Goal: Task Accomplishment & Management: Use online tool/utility

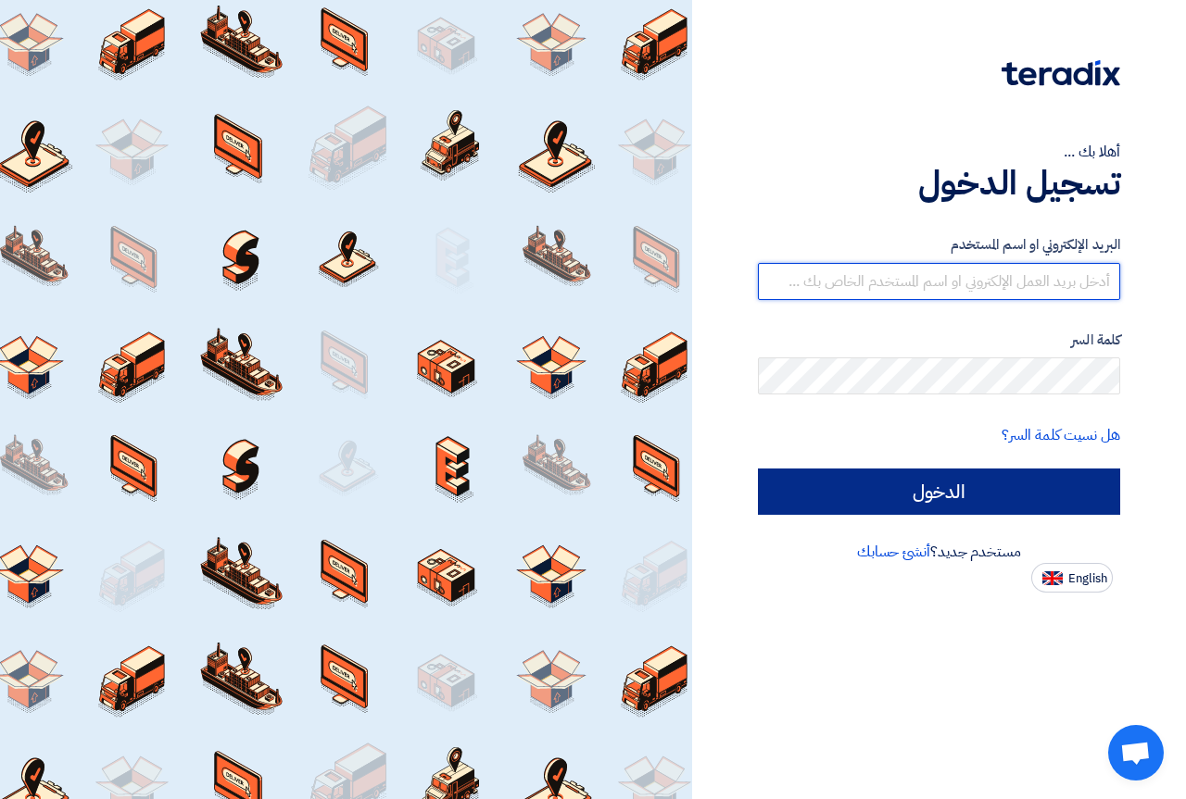
type input "[DOMAIN_NAME][EMAIL_ADDRESS][DOMAIN_NAME]"
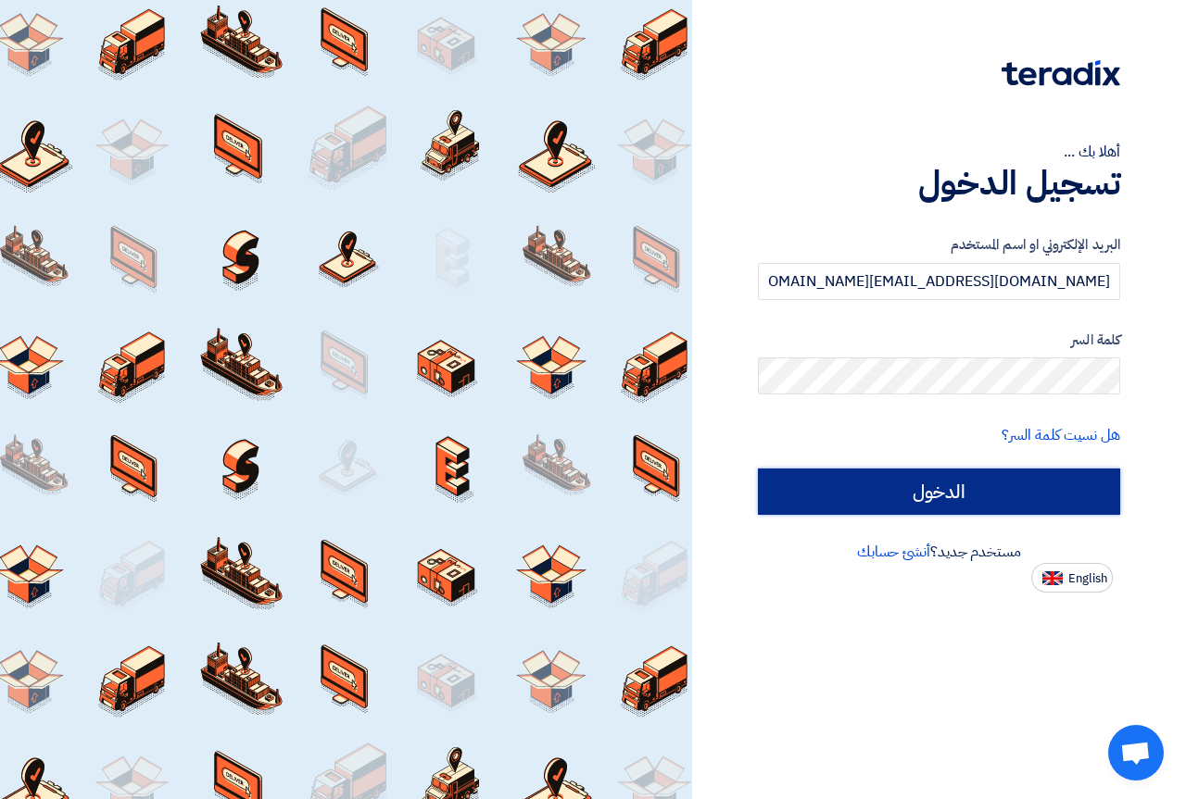
click at [861, 500] on input "الدخول" at bounding box center [939, 492] width 362 height 46
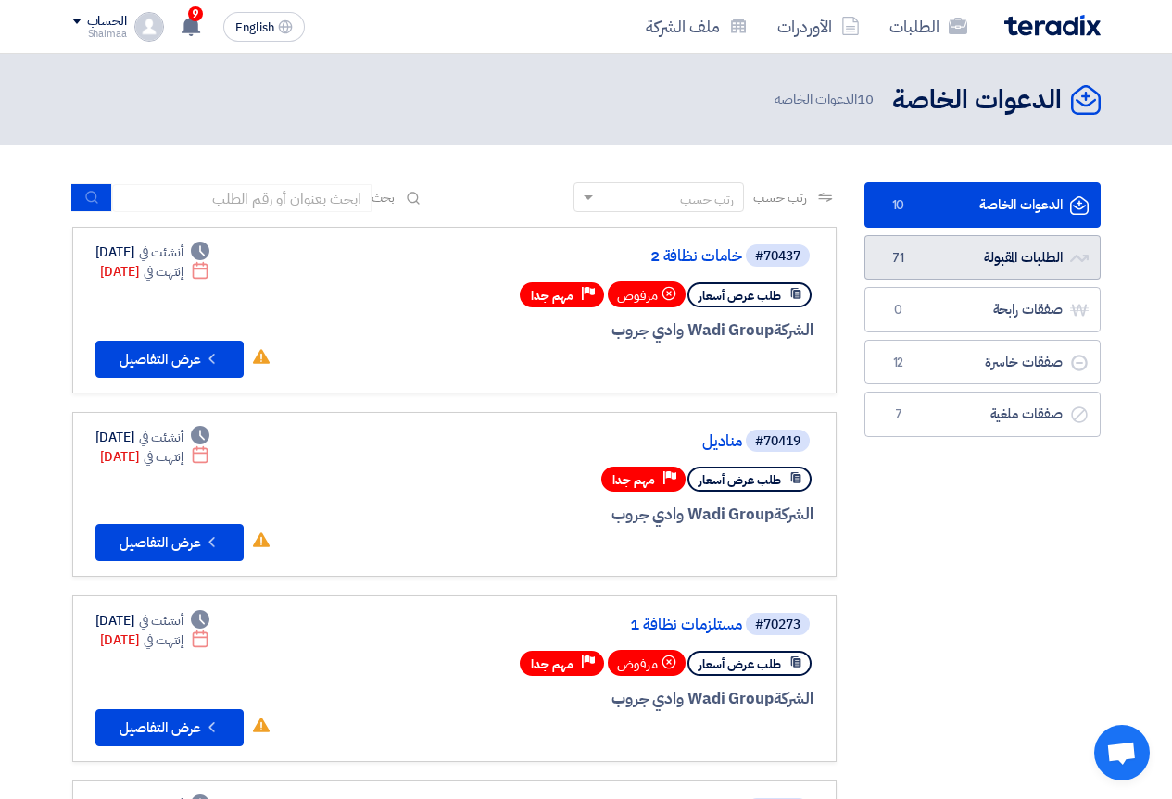
click at [961, 258] on link "الطلبات المقبولة الطلبات المقبولة 71" at bounding box center [982, 257] width 236 height 45
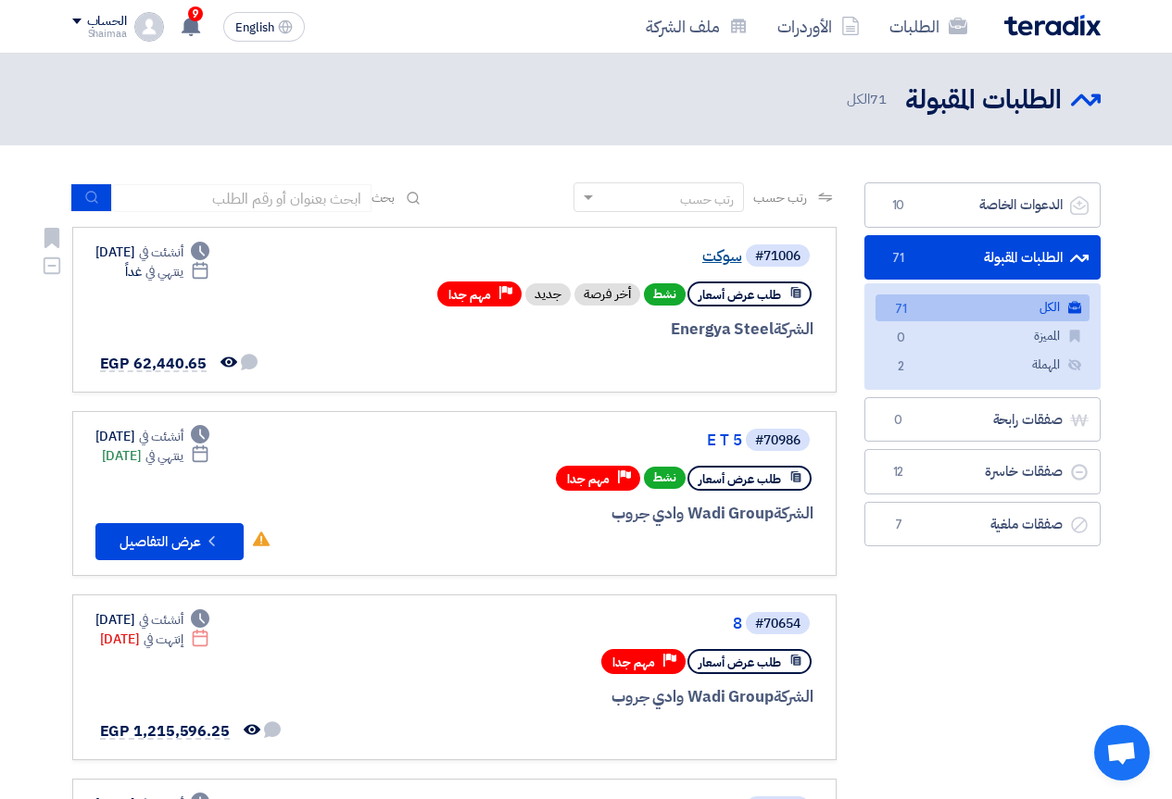
click at [715, 248] on link "سوكت" at bounding box center [556, 256] width 371 height 17
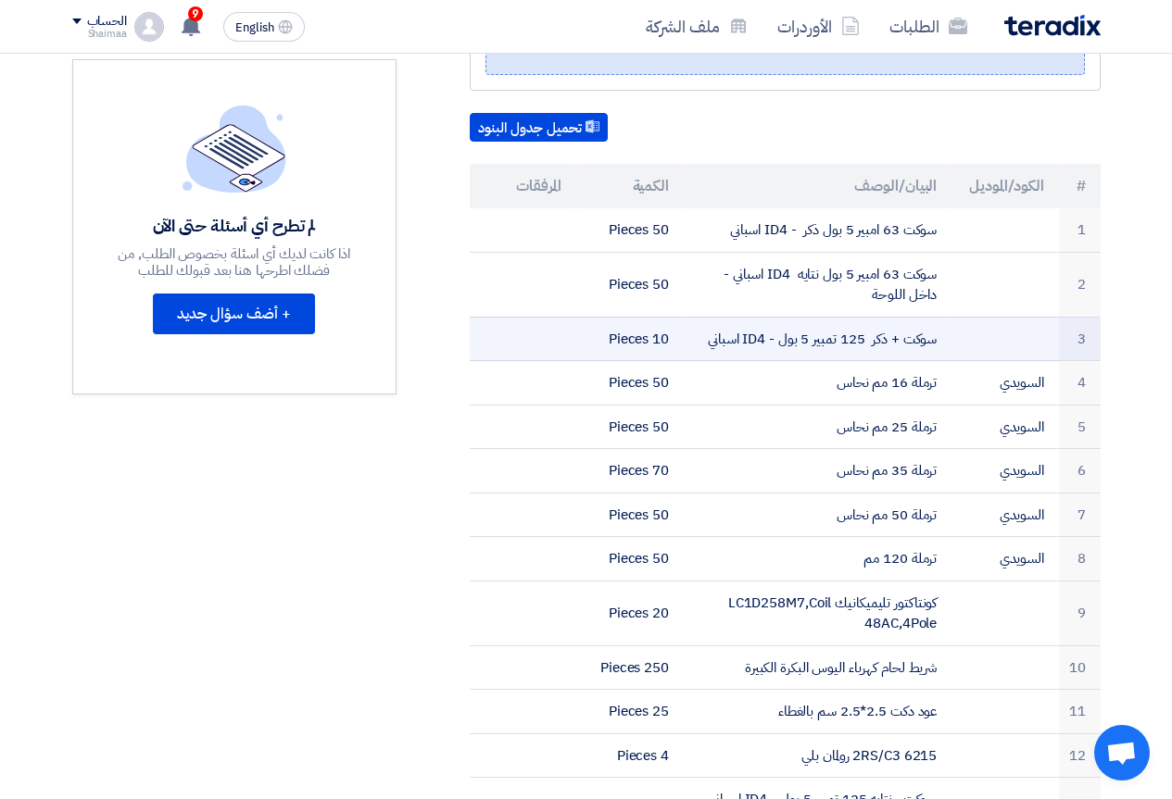
scroll to position [556, 0]
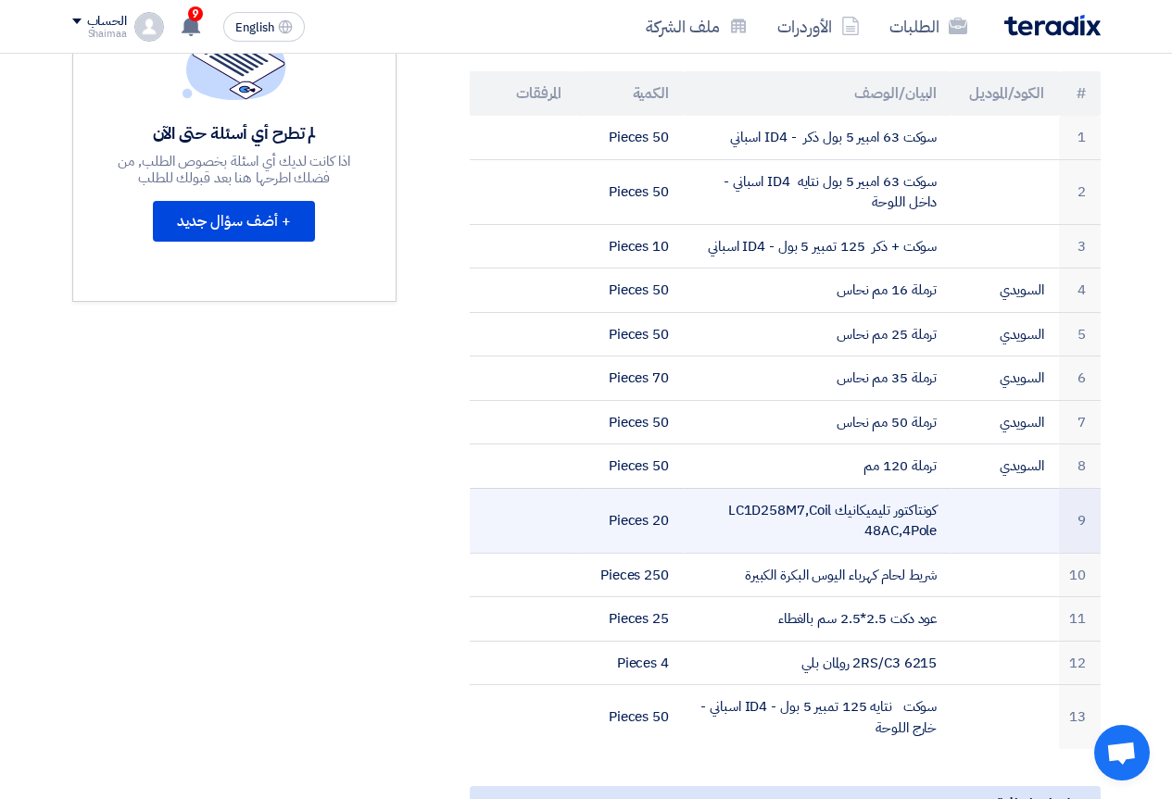
click at [751, 512] on td "كونتاكتور تليميكانيك LC1D258M7,Coil 48AC,4Pole" at bounding box center [818, 520] width 268 height 65
click at [748, 511] on td "كونتاكتور تليميكانيك LC1D258M7,Coil 48AC,4Pole" at bounding box center [818, 520] width 268 height 65
click at [747, 510] on td "كونتاكتور تليميكانيك LC1D258M7,Coil 48AC,4Pole" at bounding box center [818, 520] width 268 height 65
click at [724, 513] on td "كونتاكتور تليميكانيك LC1D258M7,Coil 48AC,4Pole" at bounding box center [818, 520] width 268 height 65
drag, startPoint x: 728, startPoint y: 508, endPoint x: 803, endPoint y: 511, distance: 75.1
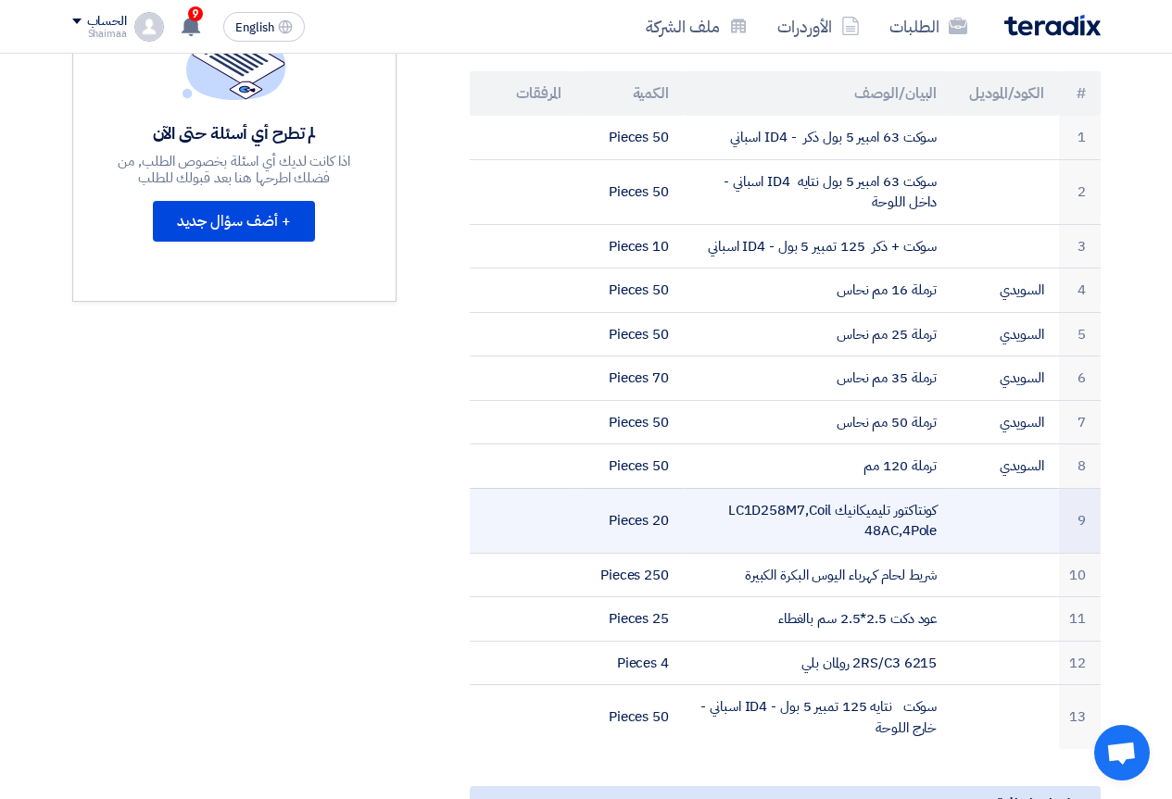
click at [803, 511] on td "كونتاكتور تليميكانيك LC1D258M7,Coil 48AC,4Pole" at bounding box center [818, 520] width 268 height 65
copy td "LC1D258M7"
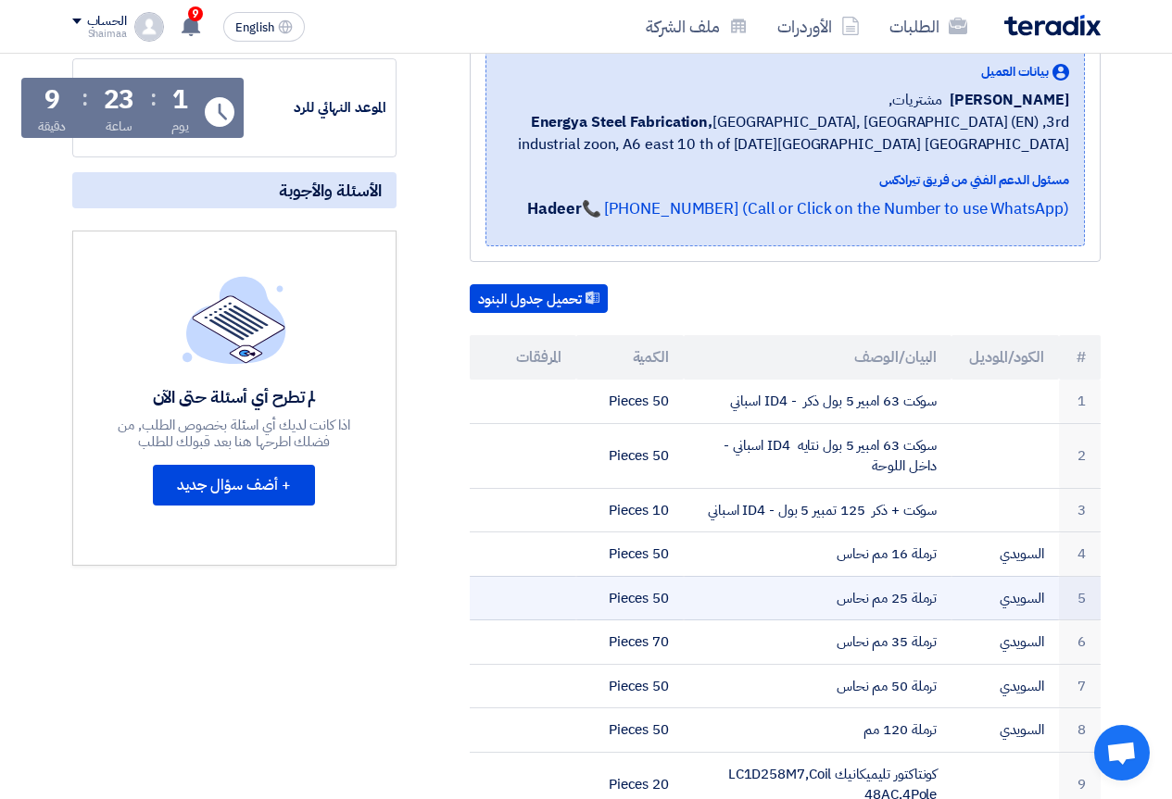
scroll to position [185, 0]
